Goal: Task Accomplishment & Management: Manage account settings

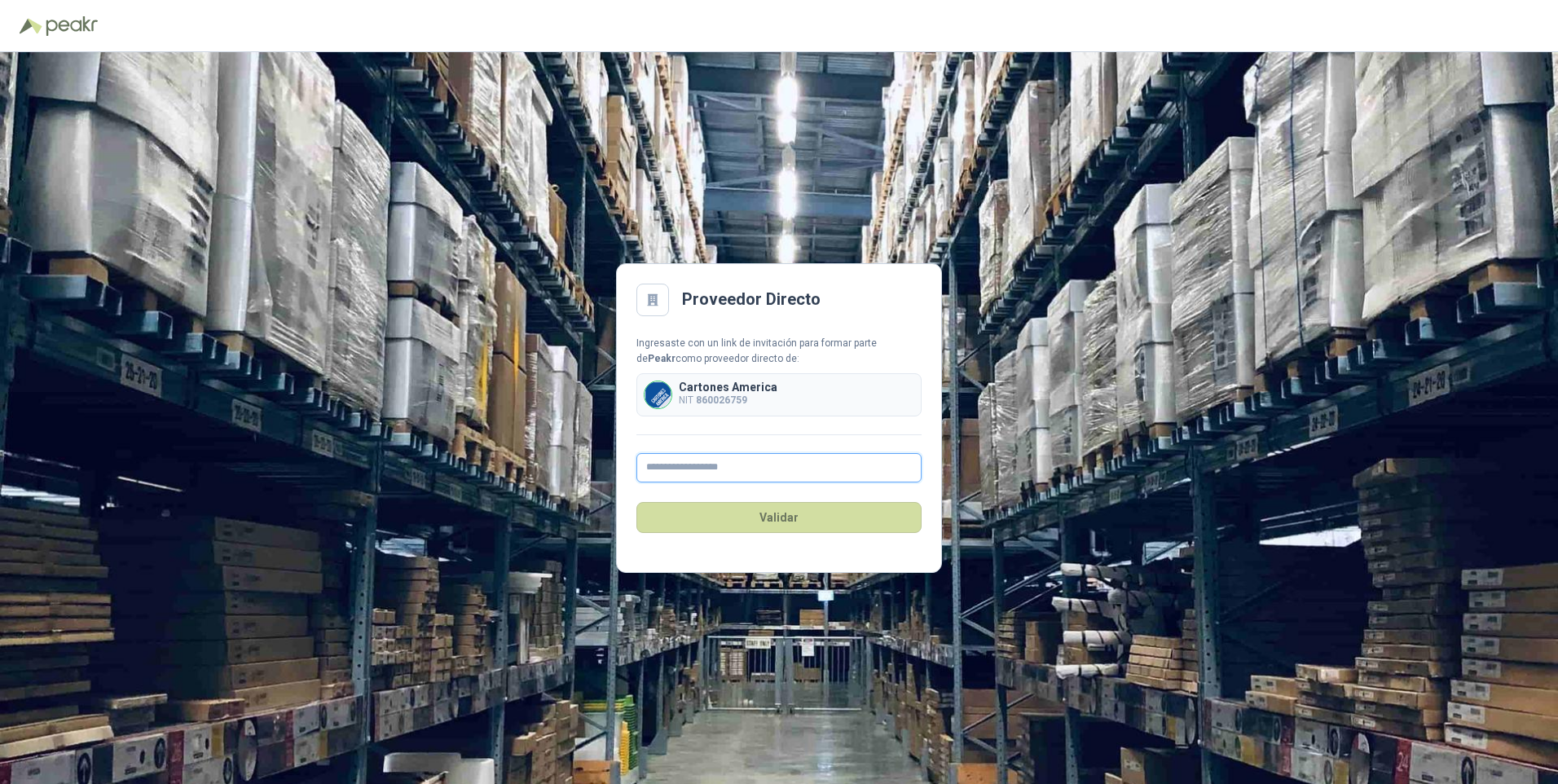
click at [671, 471] on input "text" at bounding box center [779, 467] width 285 height 29
type input "**********"
click at [779, 511] on button "Validar" at bounding box center [779, 516] width 285 height 31
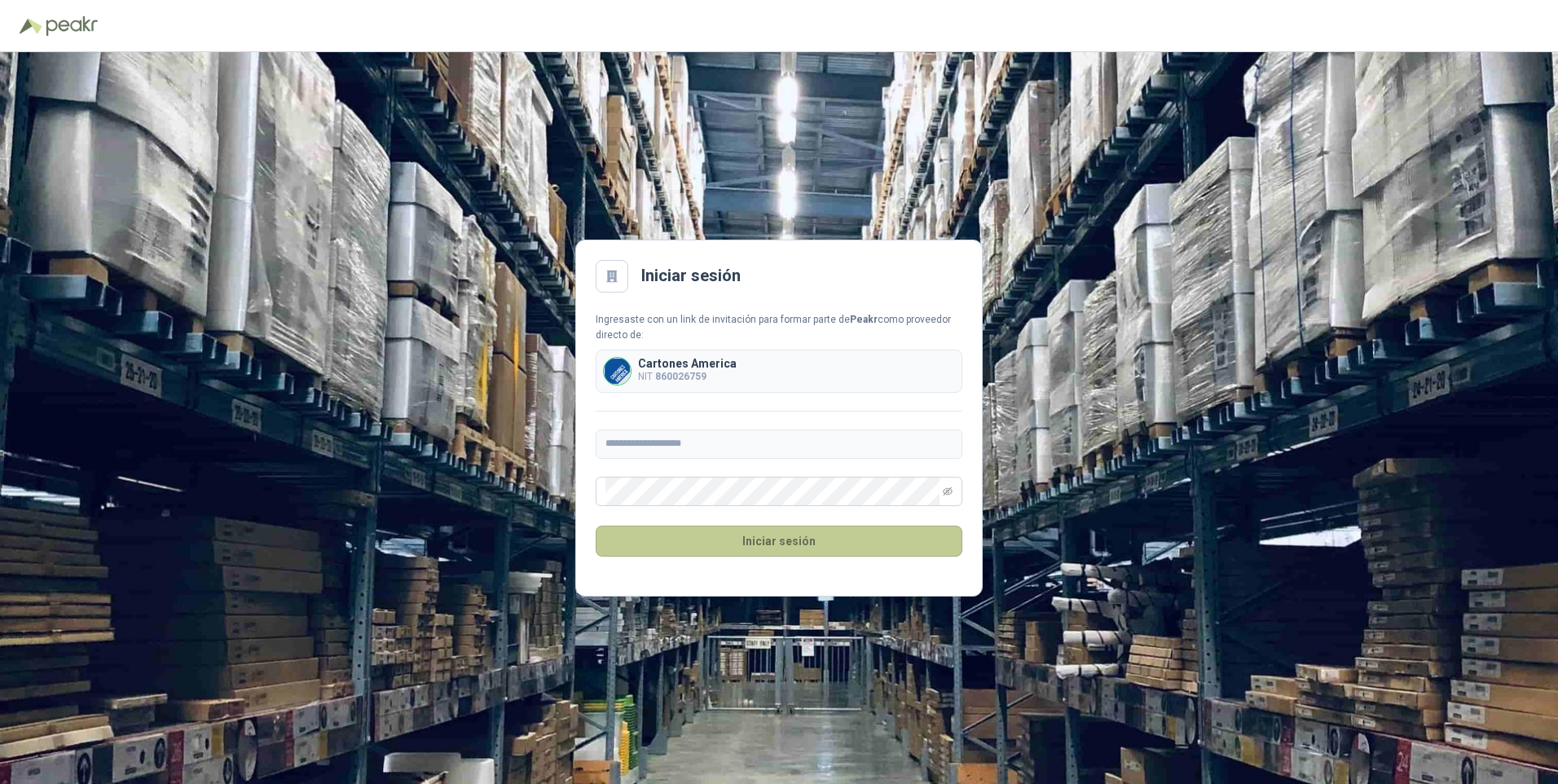
click at [730, 534] on button "Iniciar sesión" at bounding box center [779, 540] width 366 height 31
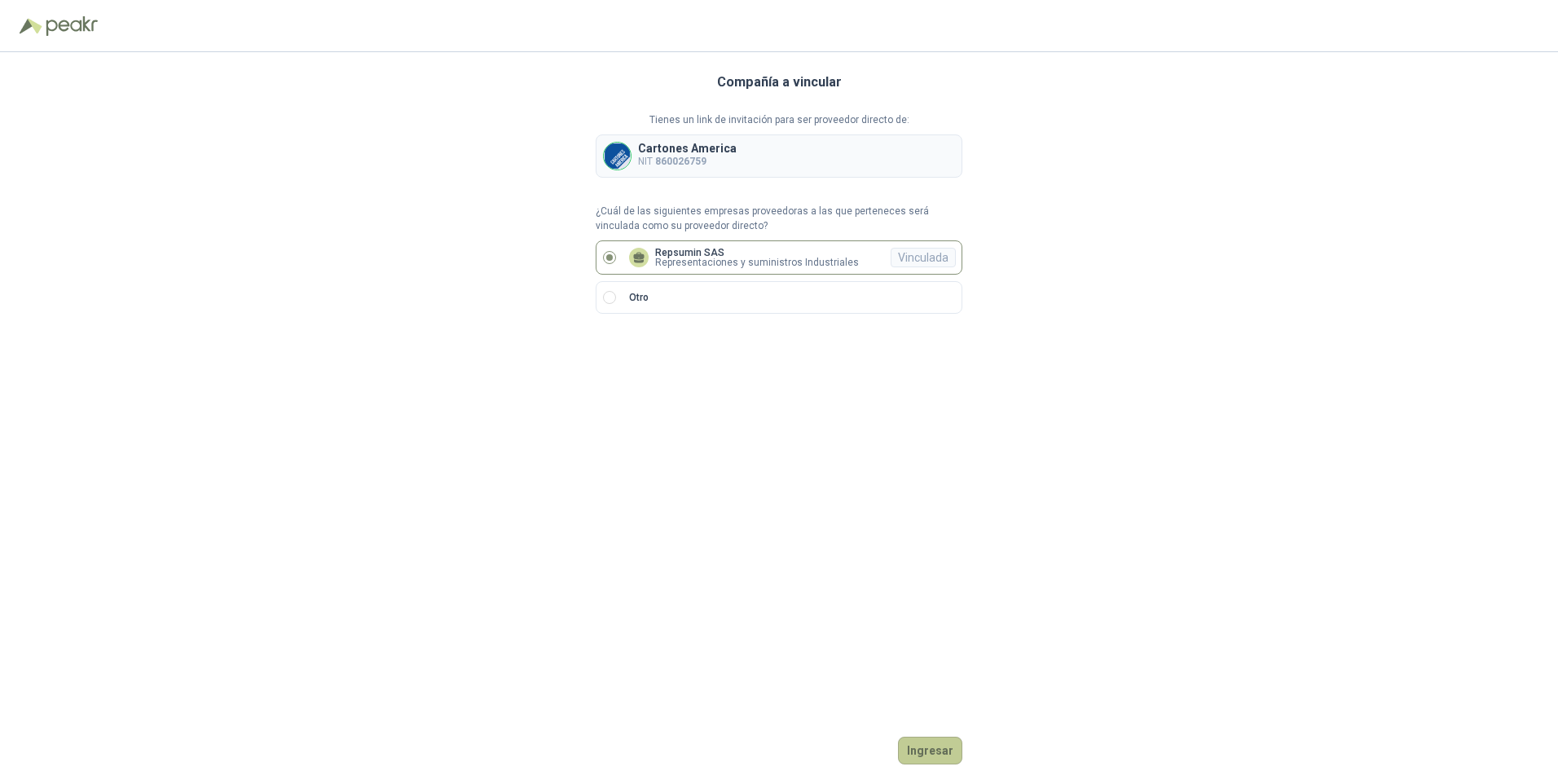
click at [930, 740] on button "Ingresar" at bounding box center [930, 749] width 64 height 28
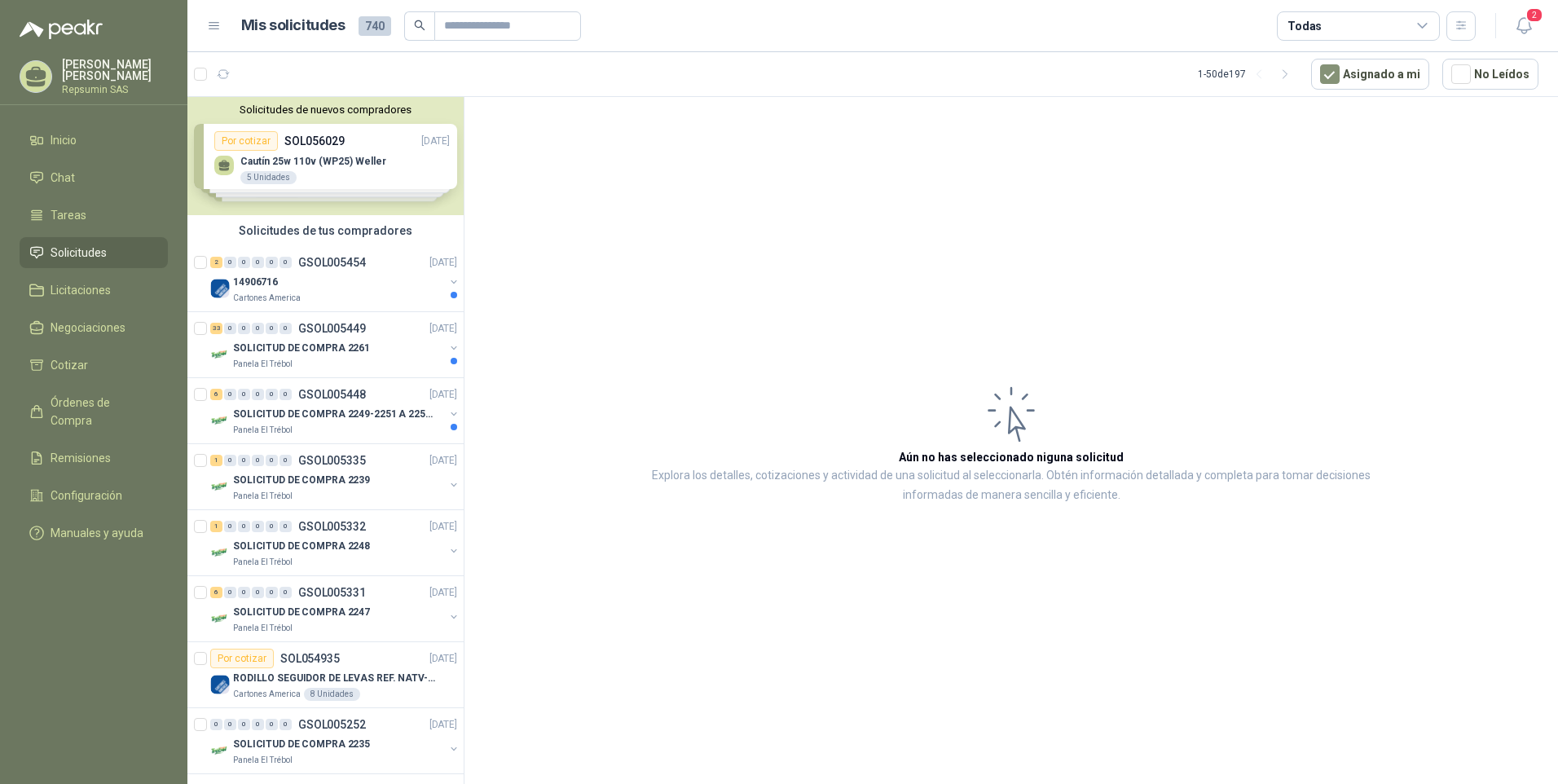
click at [253, 143] on div "Solicitudes de nuevos compradores Por cotizar SOL056029 [DATE] [PERSON_NAME] 25…" at bounding box center [325, 156] width 277 height 118
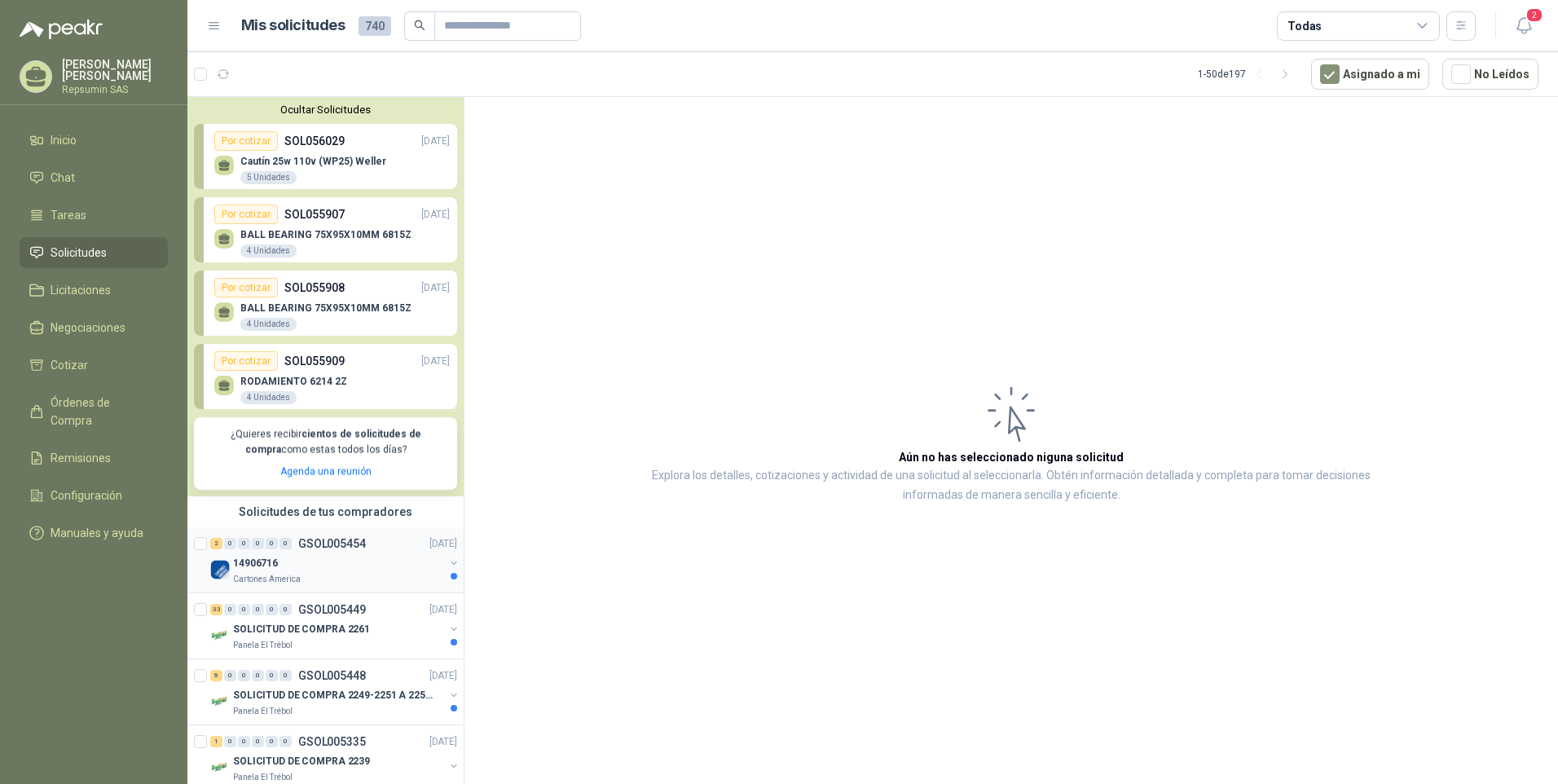
click at [245, 570] on p "14906716" at bounding box center [255, 562] width 44 height 15
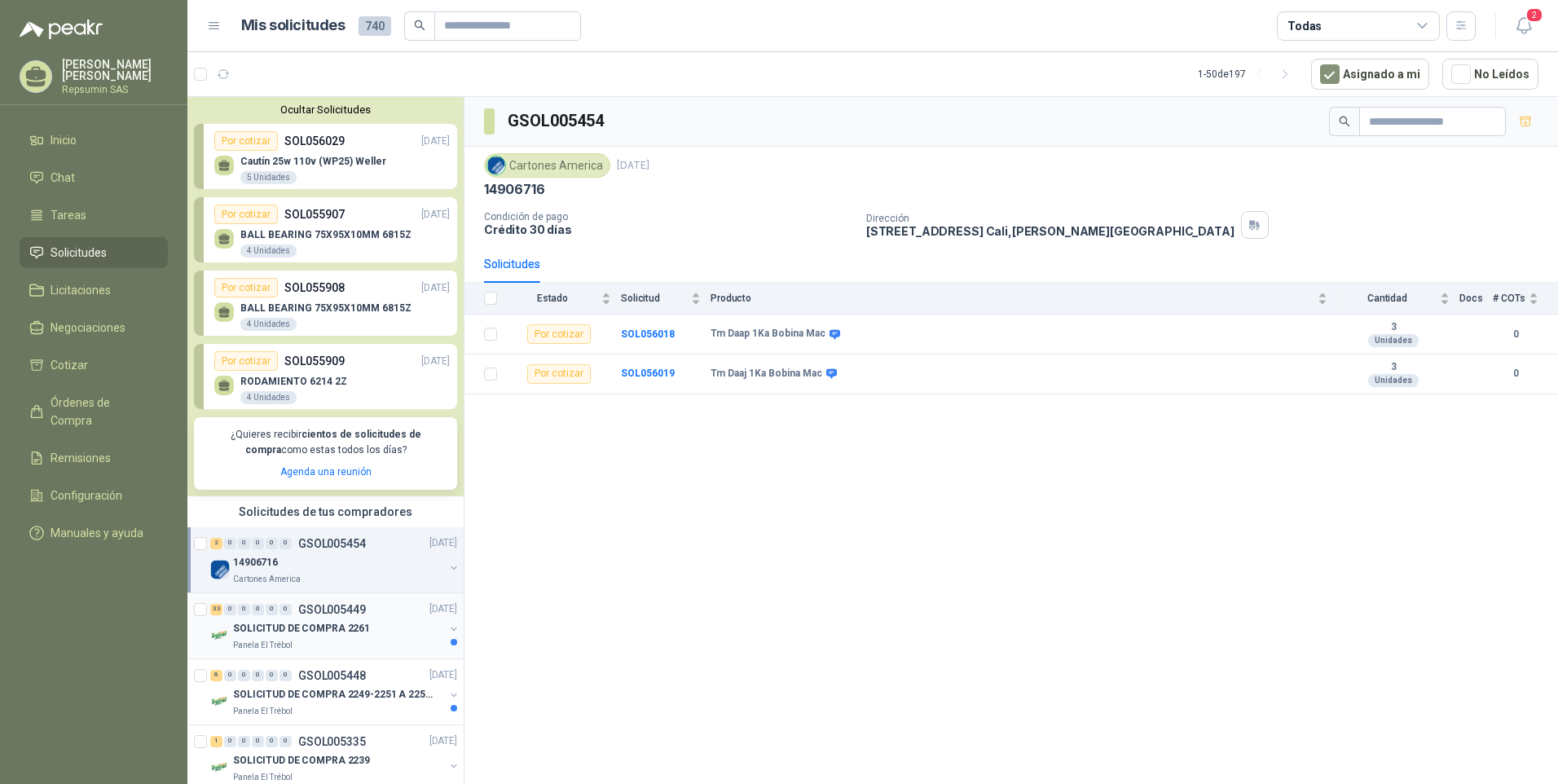
click at [298, 609] on p "GSOL005449" at bounding box center [332, 609] width 68 height 12
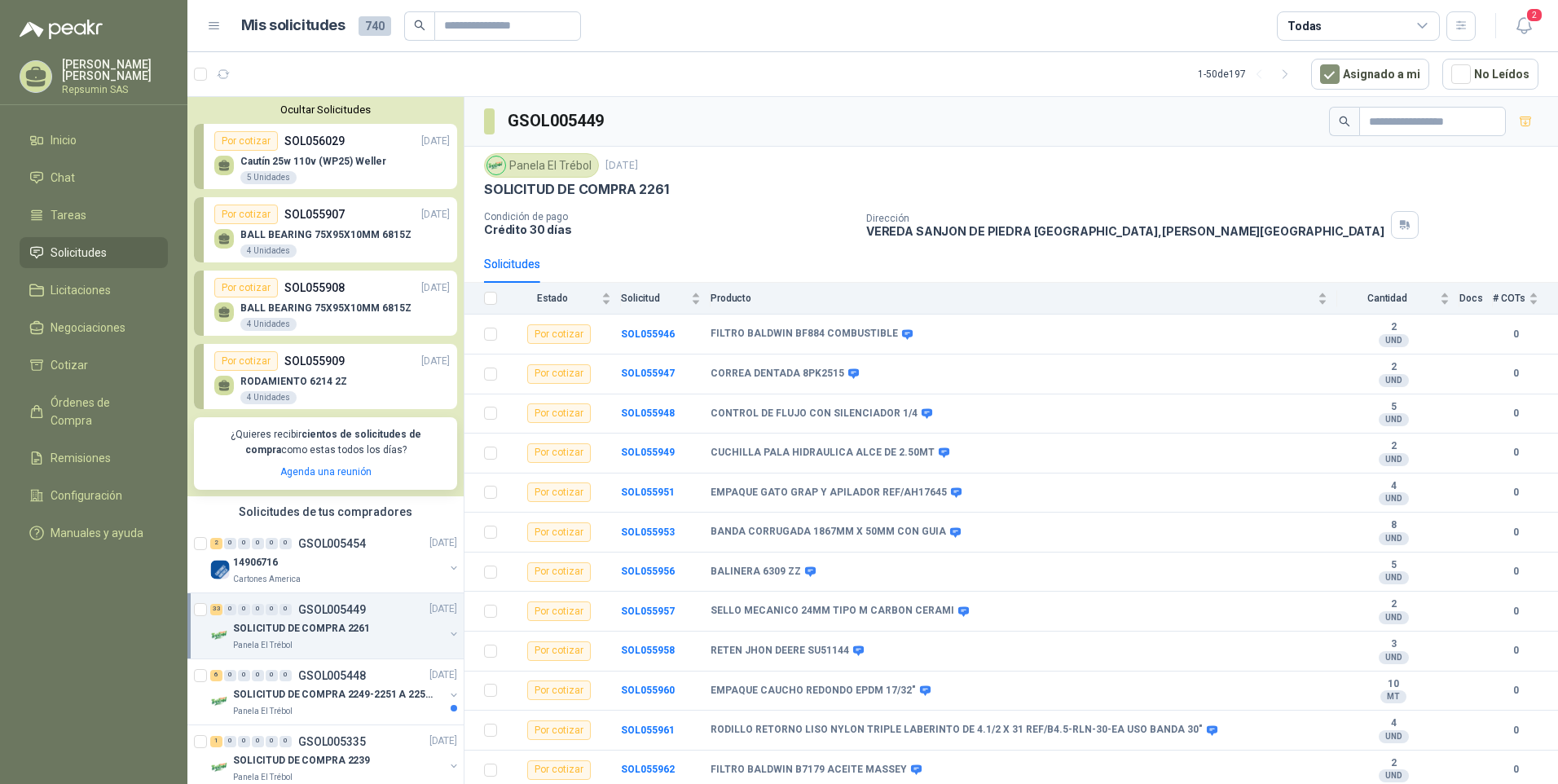
click at [102, 73] on p "[PERSON_NAME]" at bounding box center [115, 70] width 106 height 23
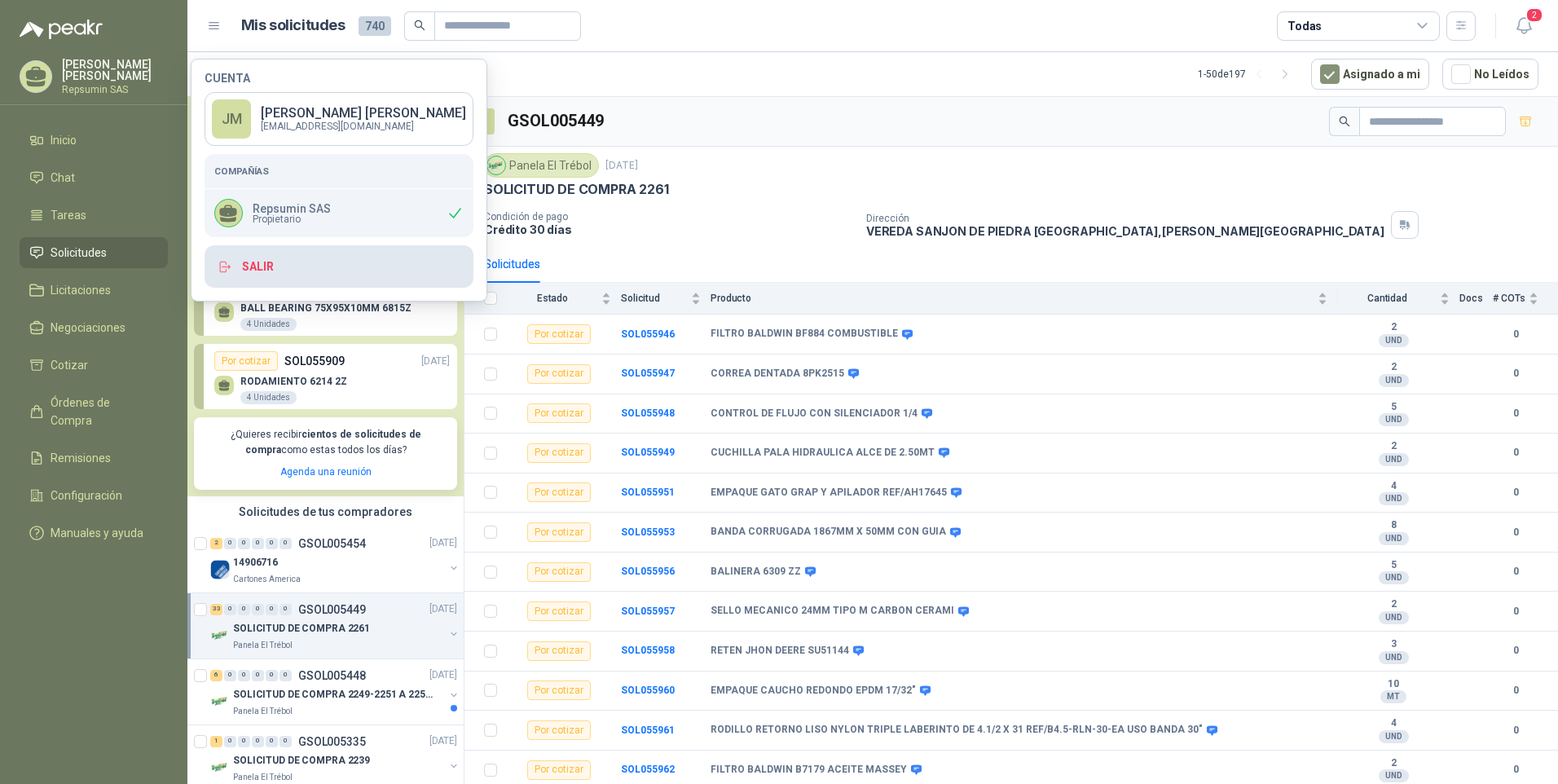
click at [265, 260] on button "Salir" at bounding box center [339, 267] width 269 height 43
